Goal: Information Seeking & Learning: Learn about a topic

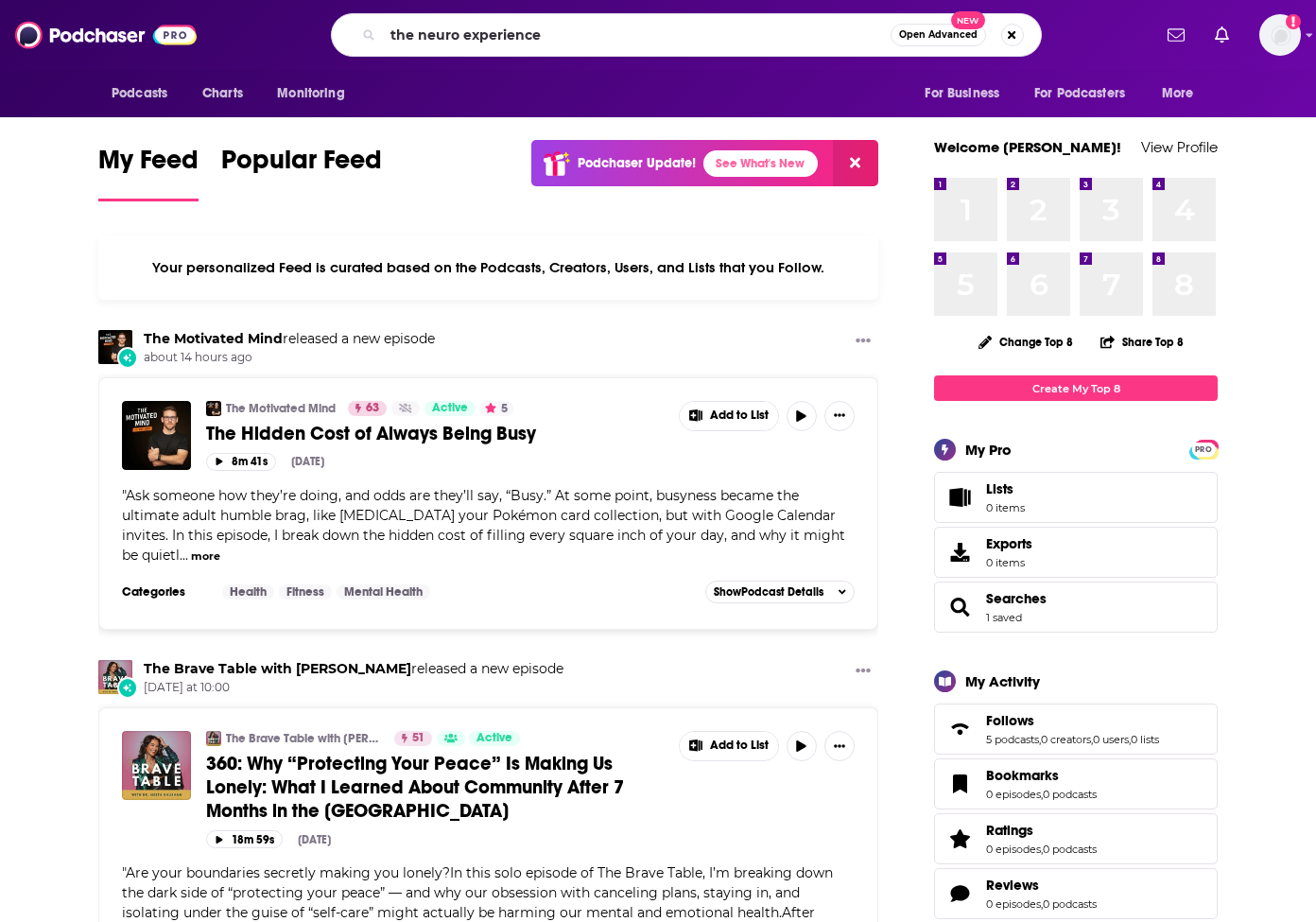
type input "the neuro experience"
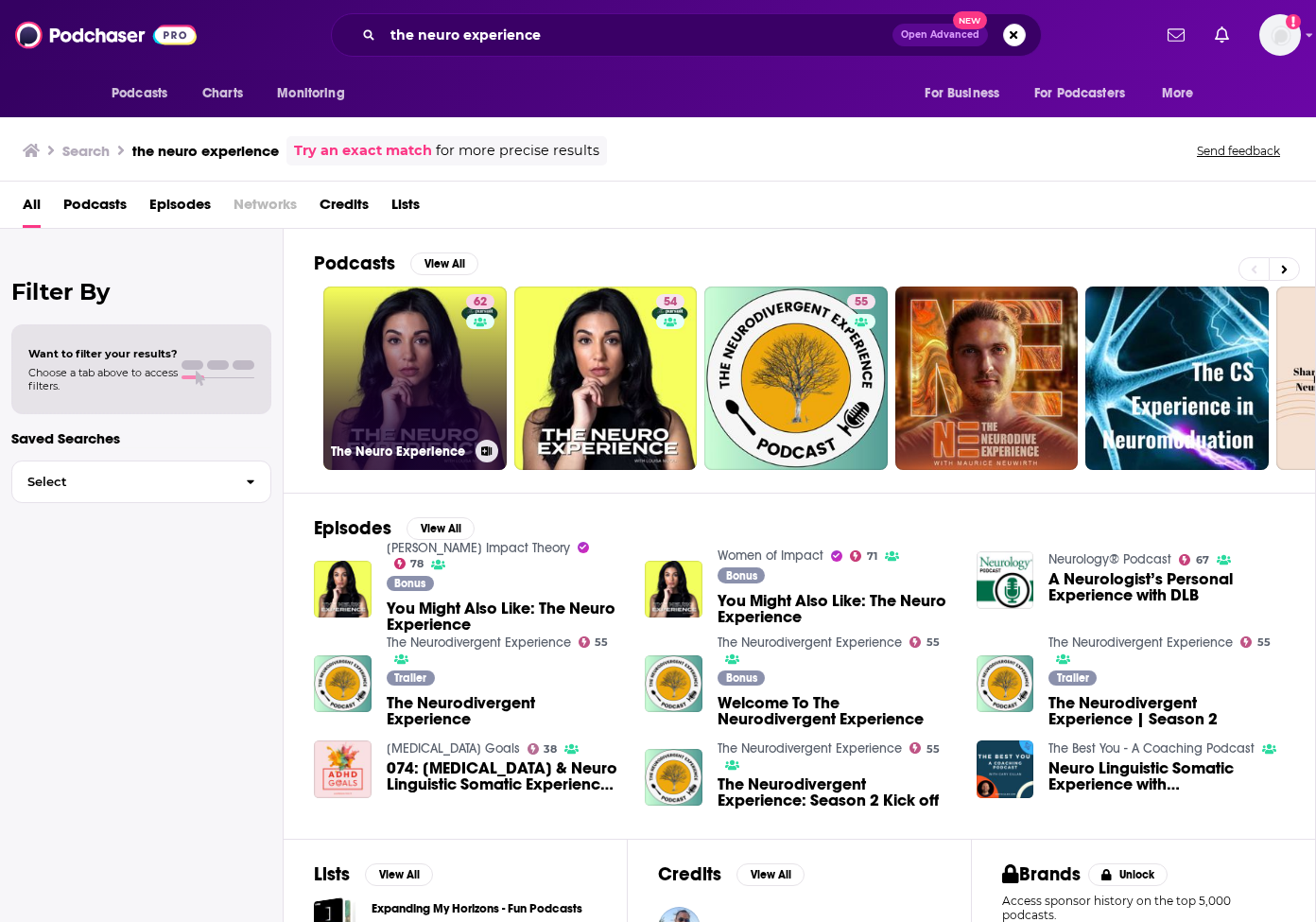
click at [446, 323] on link "62 The Neuro Experience" at bounding box center [415, 378] width 183 height 183
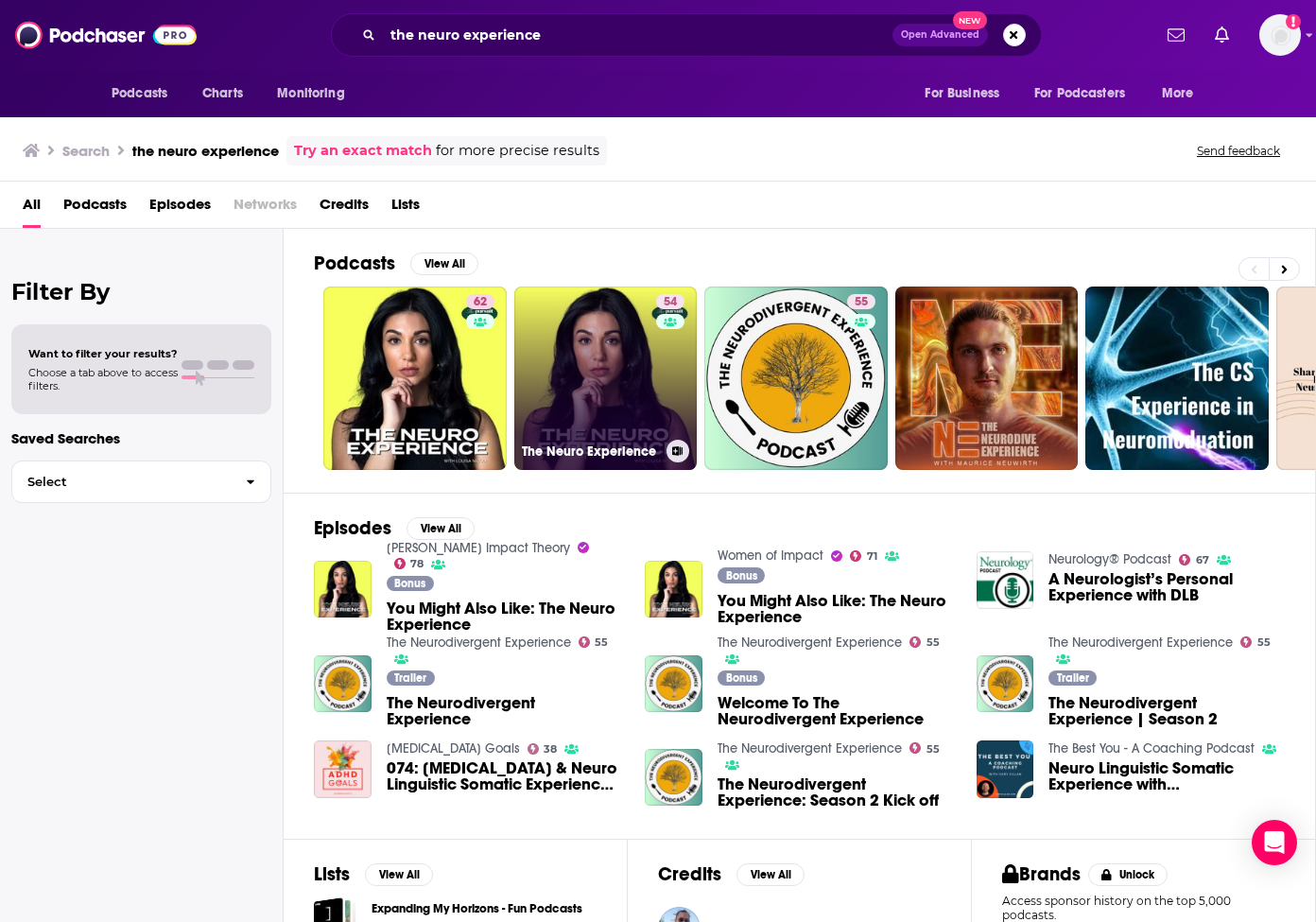
click at [612, 311] on link "54 The Neuro Experience" at bounding box center [606, 378] width 183 height 183
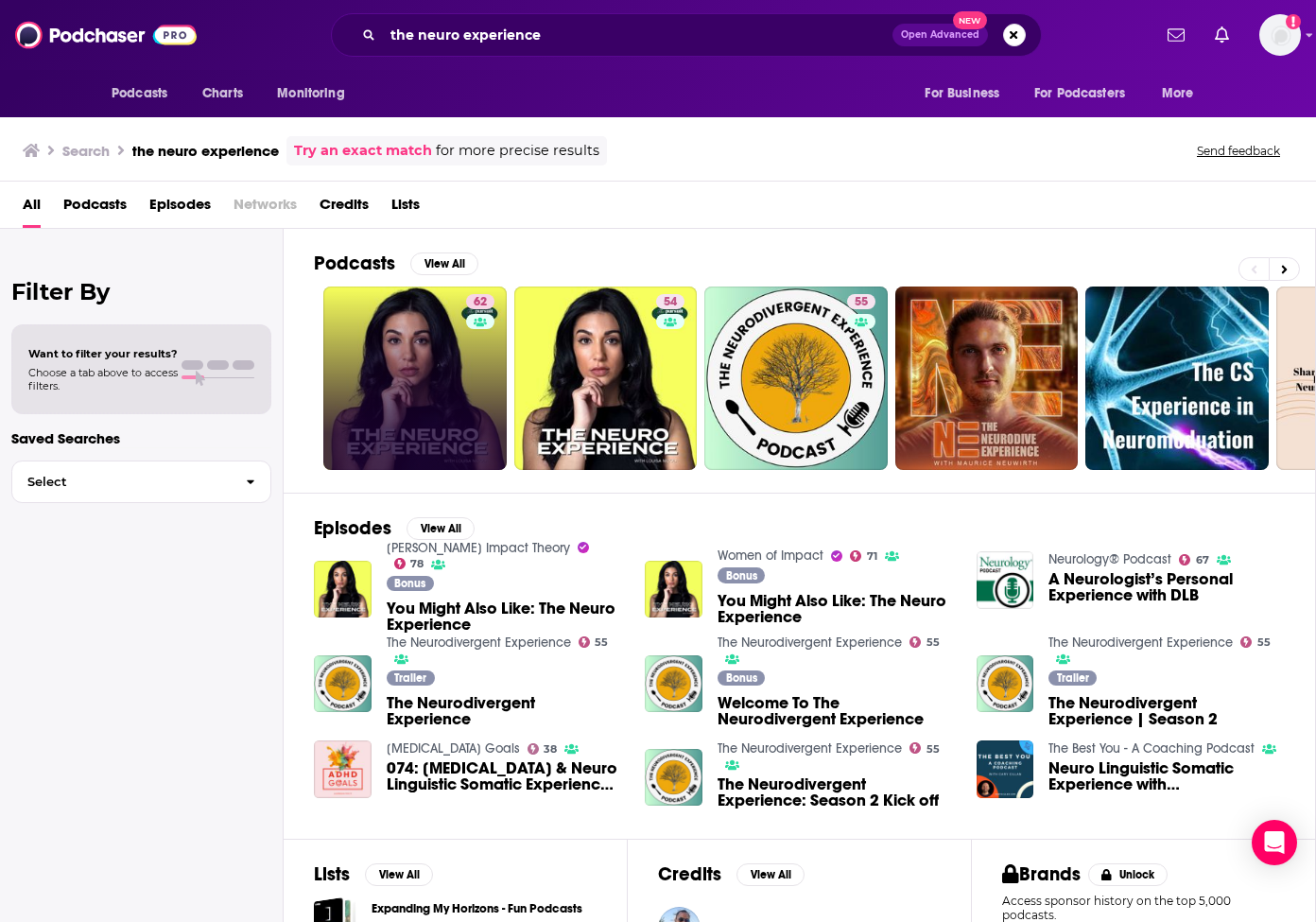
scroll to position [5, 0]
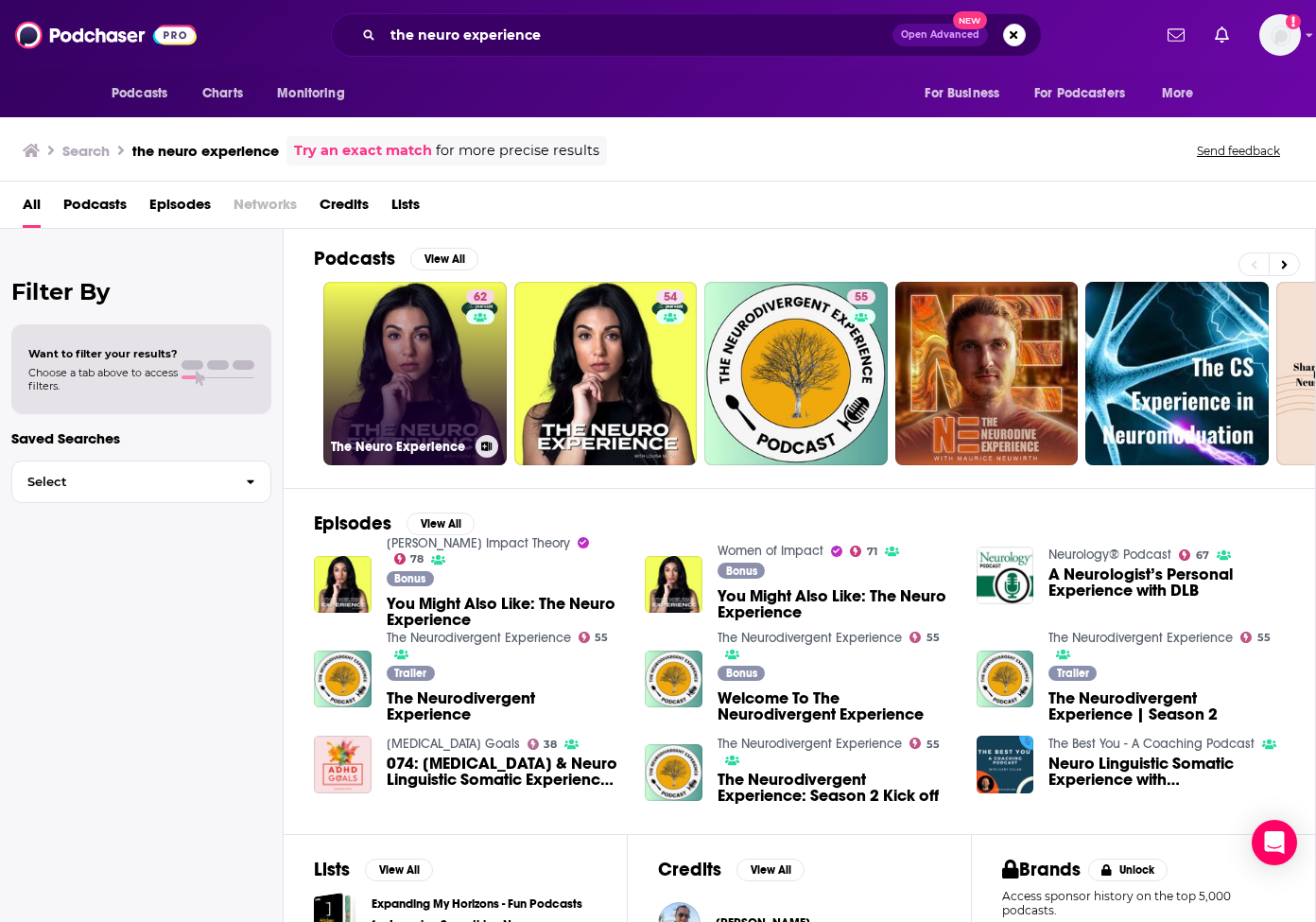
click at [416, 345] on link "62 The Neuro Experience" at bounding box center [415, 373] width 183 height 183
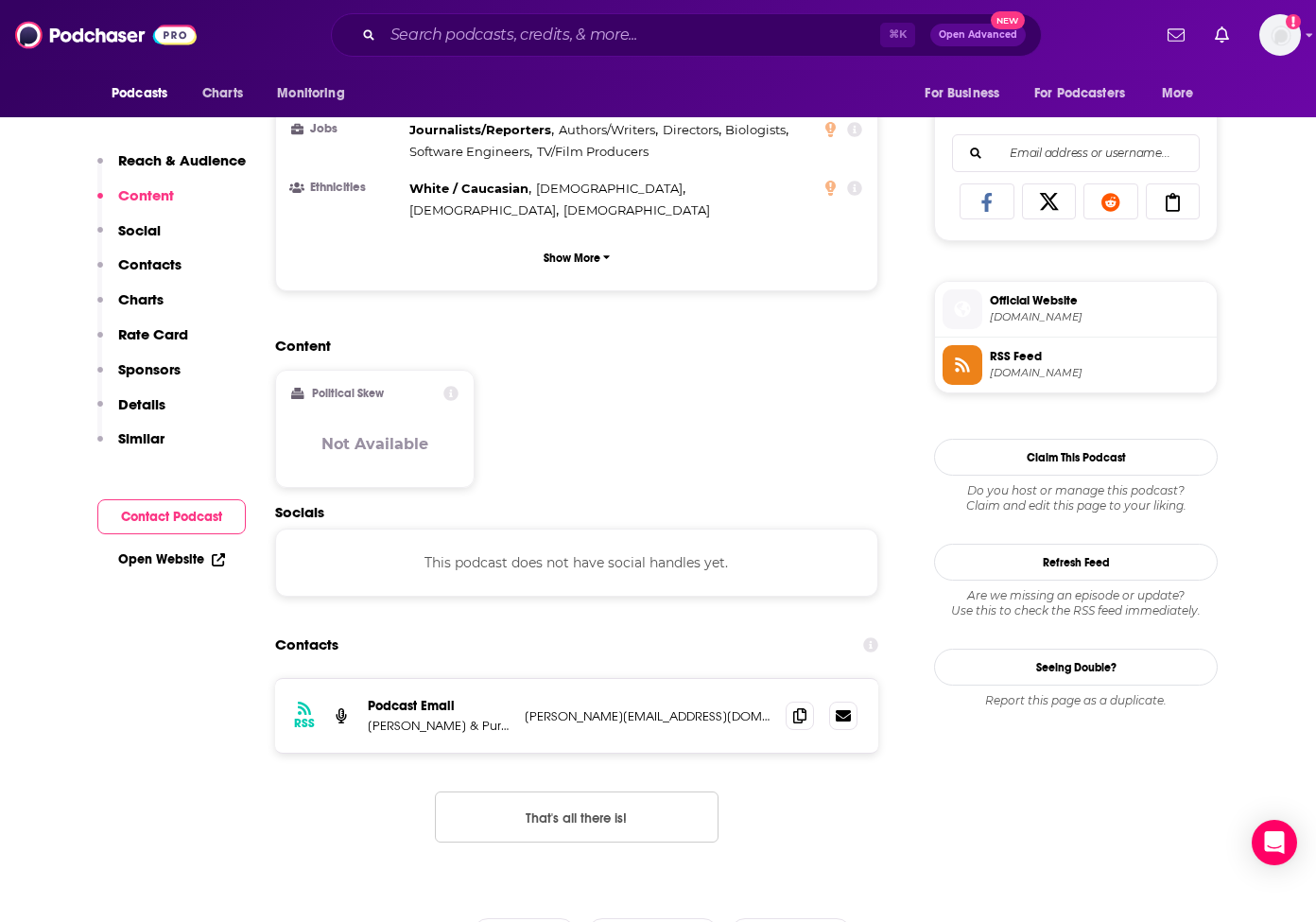
scroll to position [1174, 0]
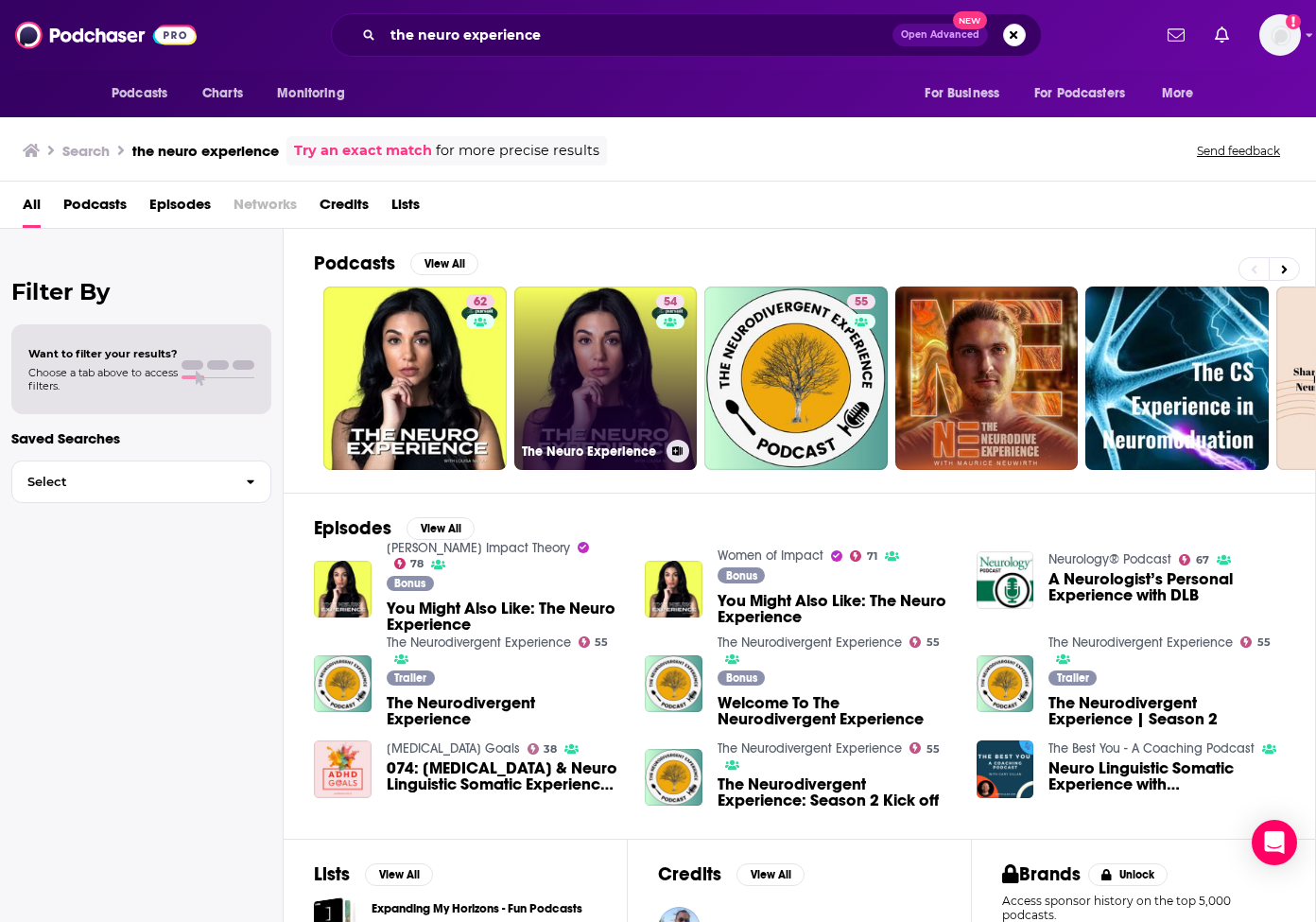
click at [561, 363] on link "54 The Neuro Experience" at bounding box center [606, 378] width 183 height 183
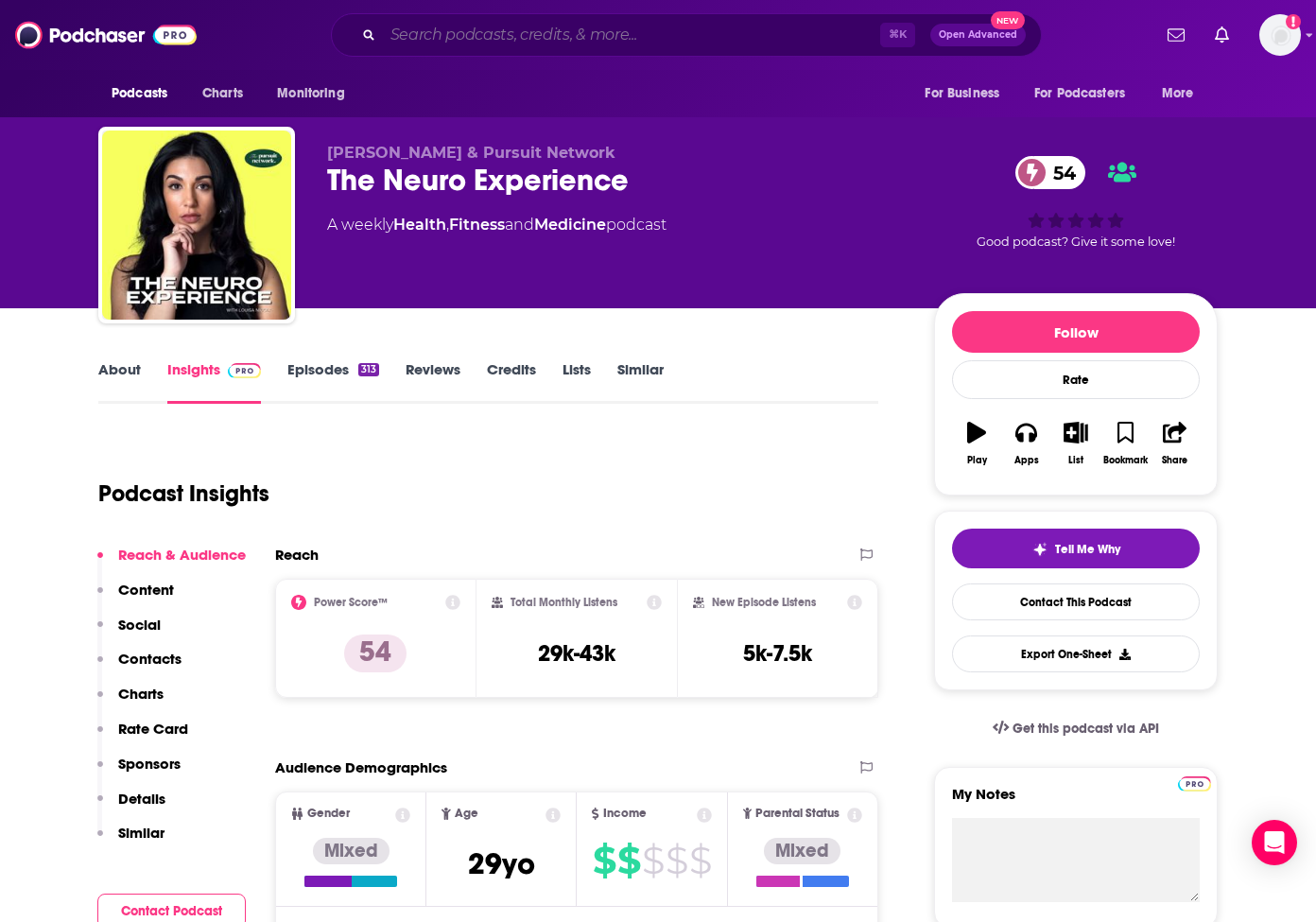
click at [488, 45] on input "Search podcasts, credits, & more..." at bounding box center [632, 35] width 497 height 30
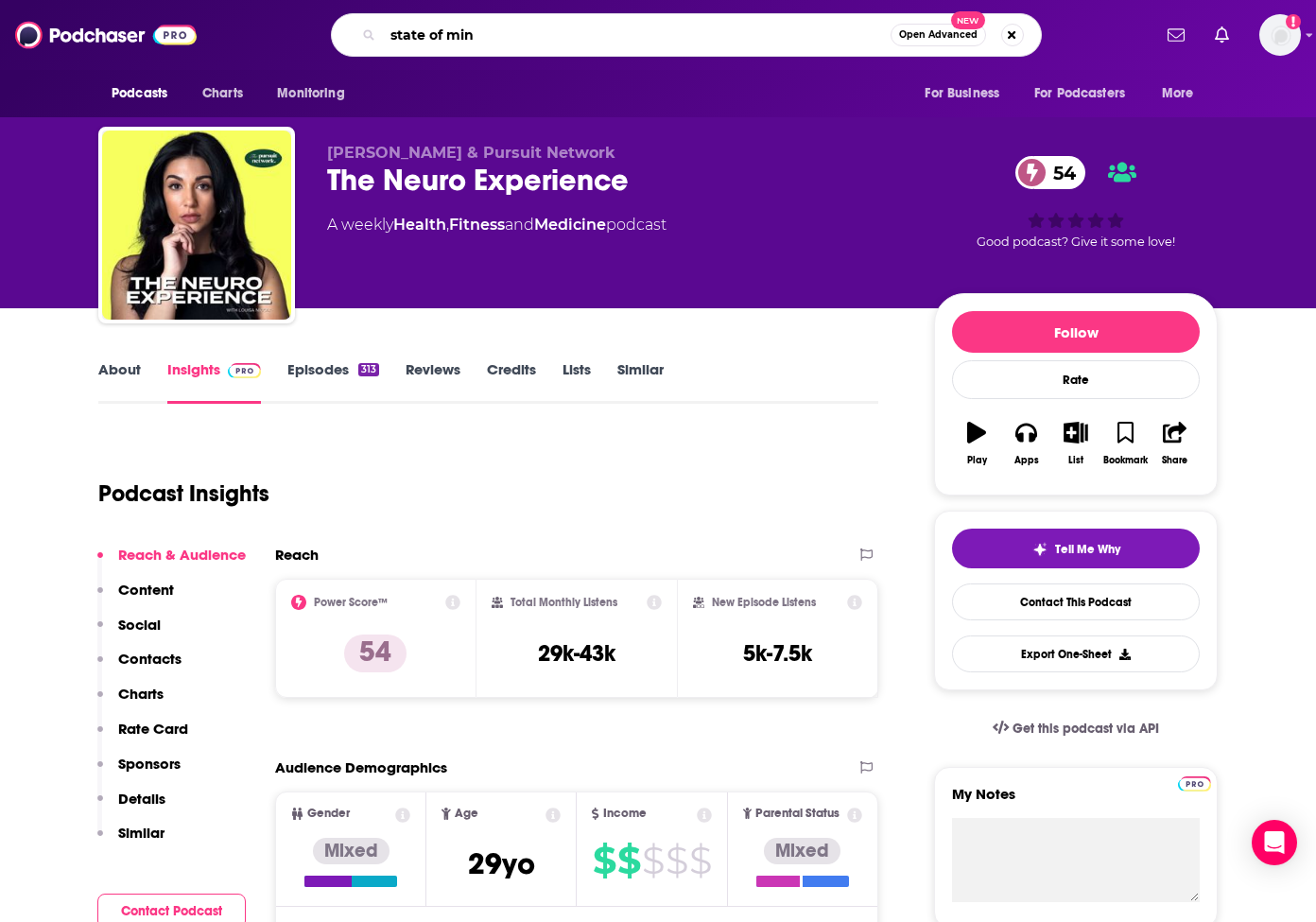
type input "state of mind"
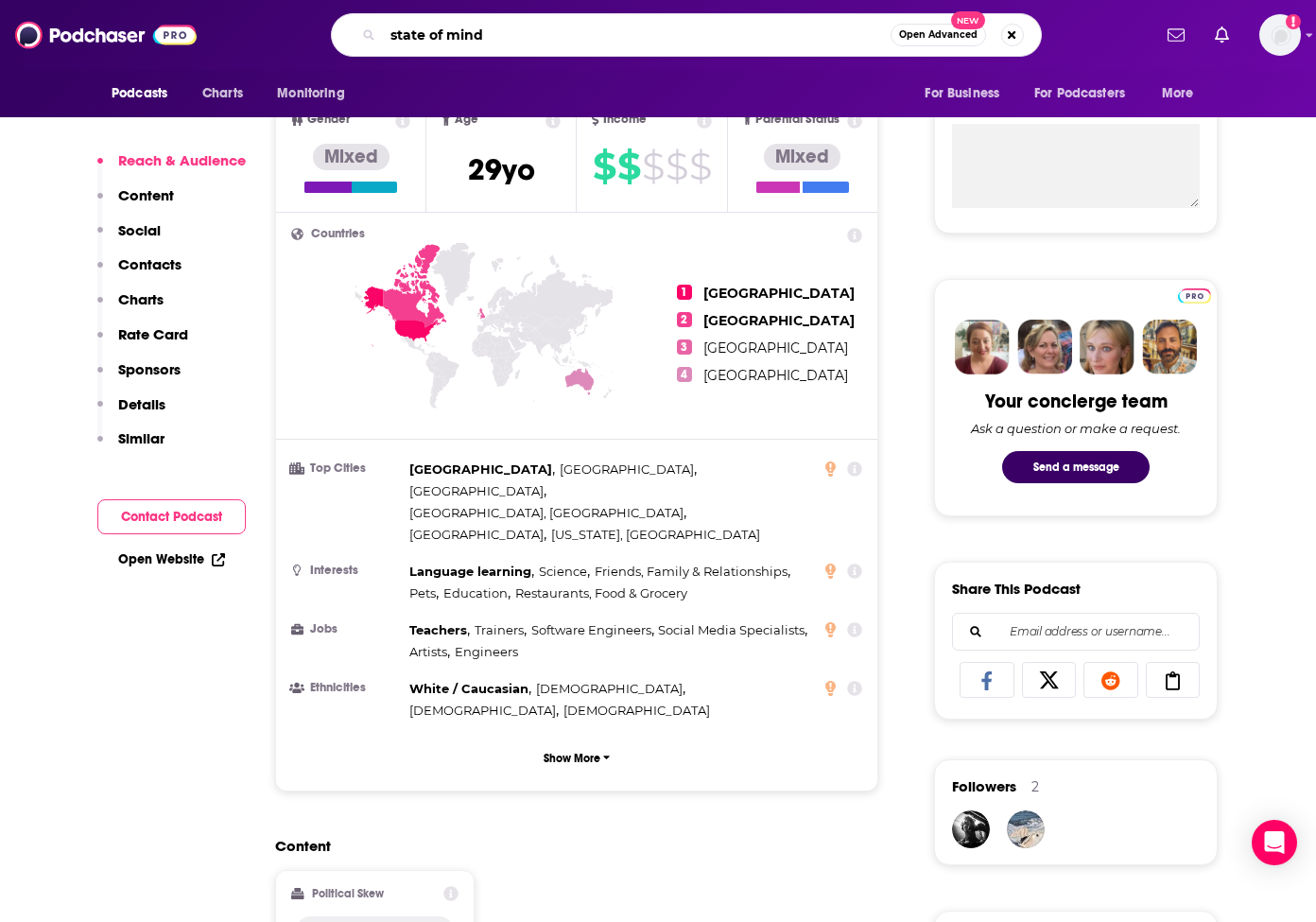
scroll to position [1080, 0]
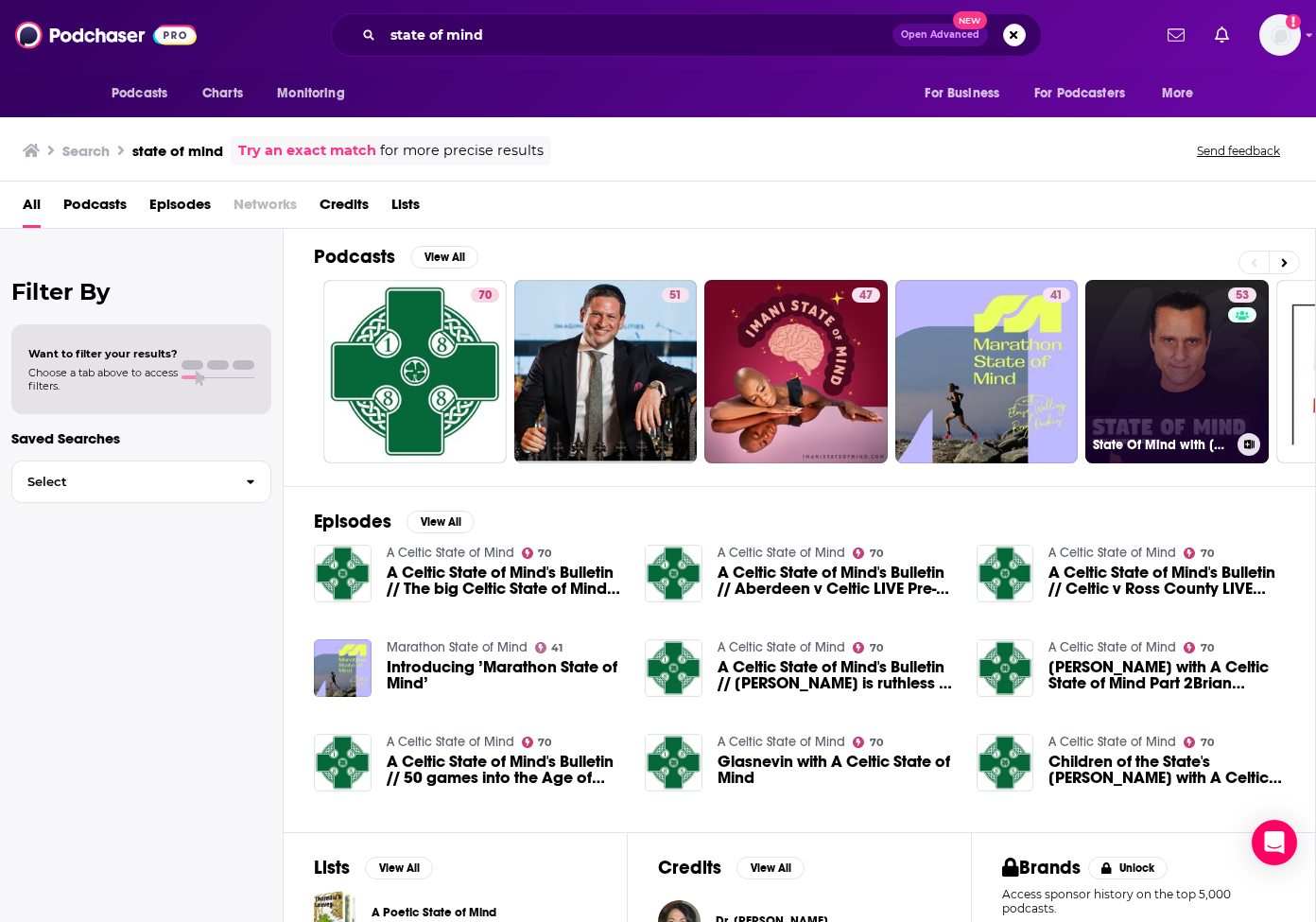
click at [1177, 386] on link "53 State Of Mind with [PERSON_NAME]" at bounding box center [1177, 371] width 183 height 183
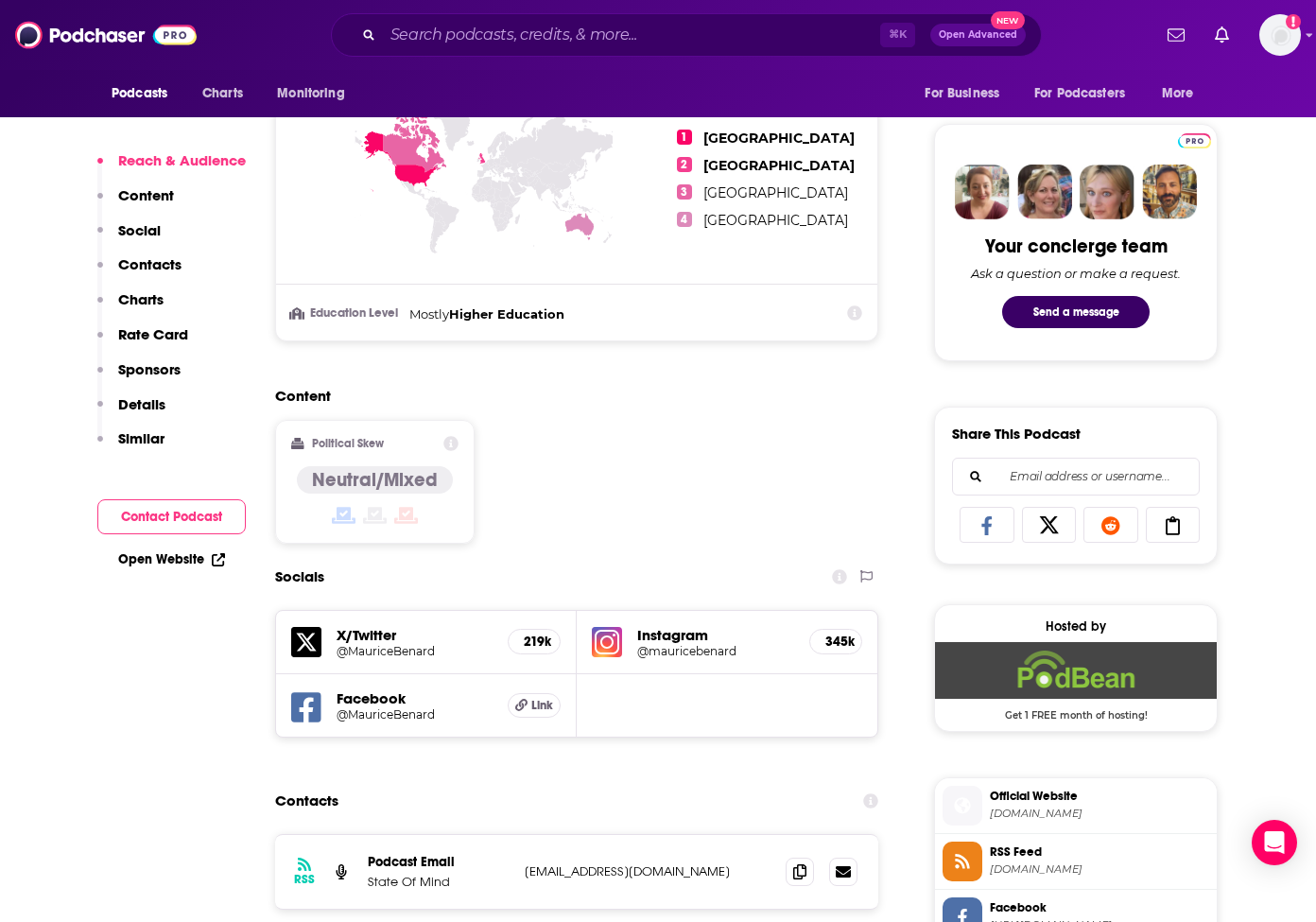
scroll to position [865, 0]
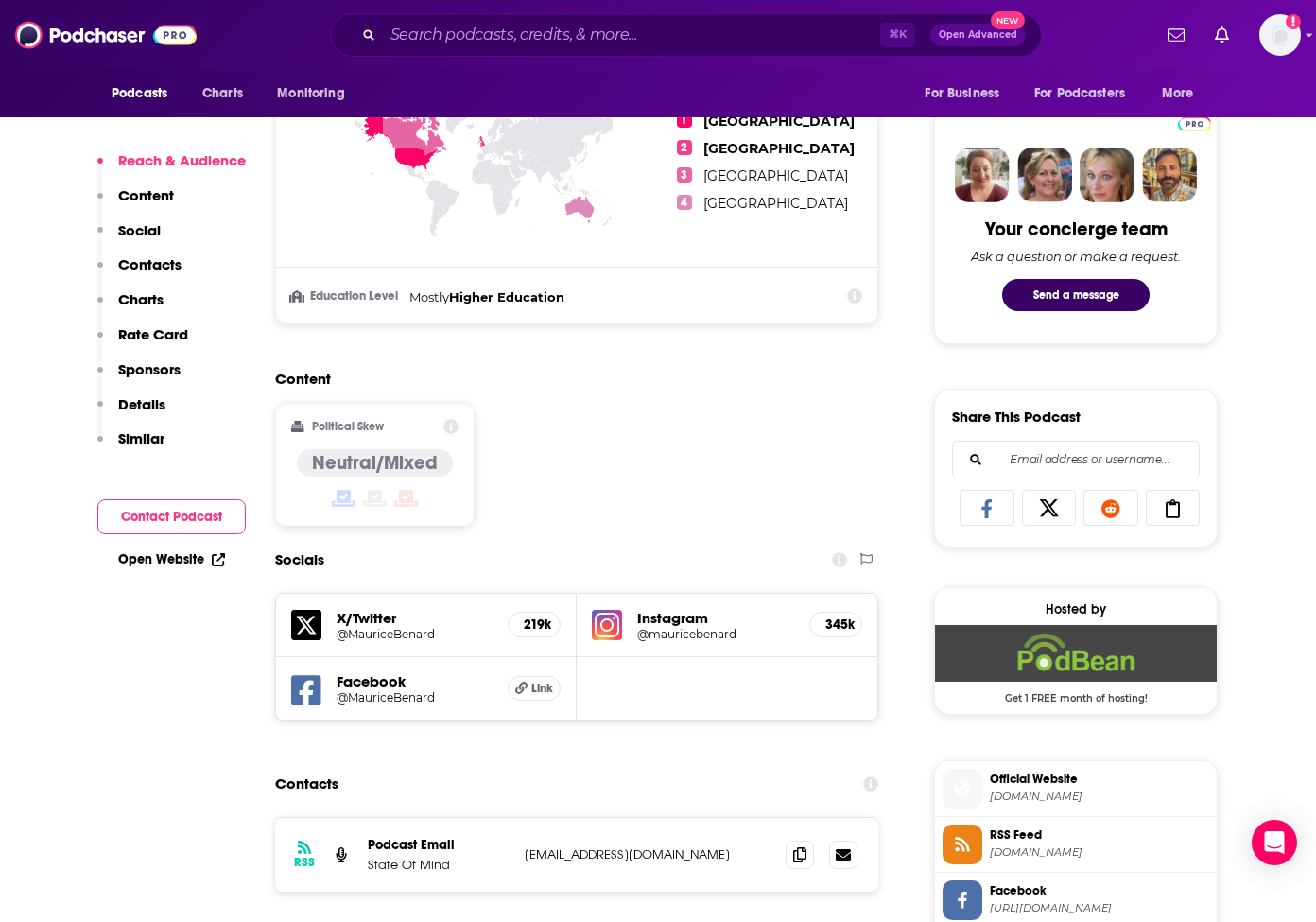
click at [832, 629] on h5 "345k" at bounding box center [836, 625] width 21 height 16
drag, startPoint x: 690, startPoint y: 618, endPoint x: 685, endPoint y: 627, distance: 10.3
click at [689, 618] on h5 "Instagram" at bounding box center [716, 618] width 157 height 18
click at [685, 627] on h5 "@mauricebenard" at bounding box center [716, 634] width 157 height 14
